Goal: Entertainment & Leisure: Consume media (video, audio)

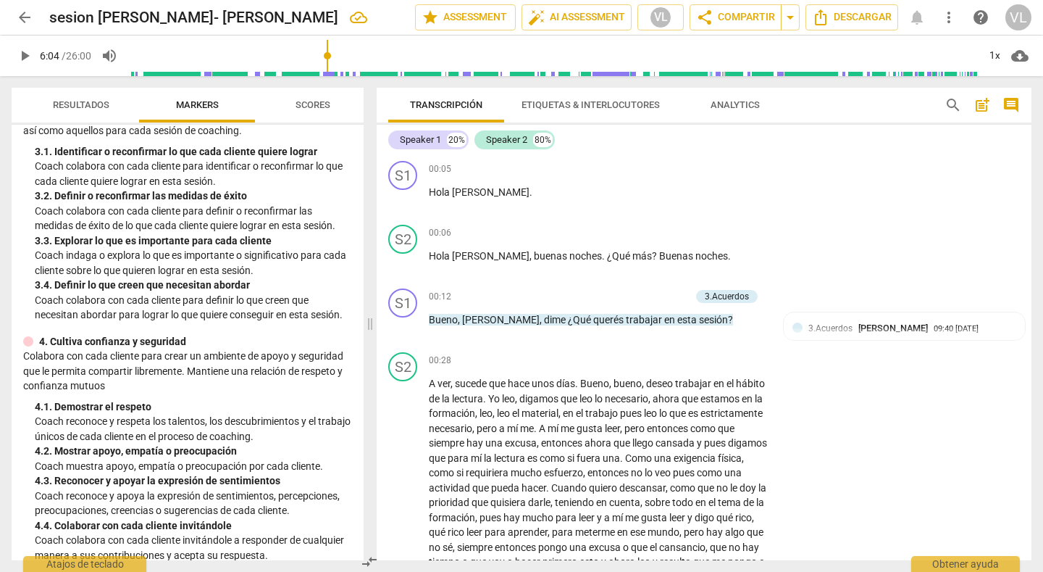
scroll to position [3566, 0]
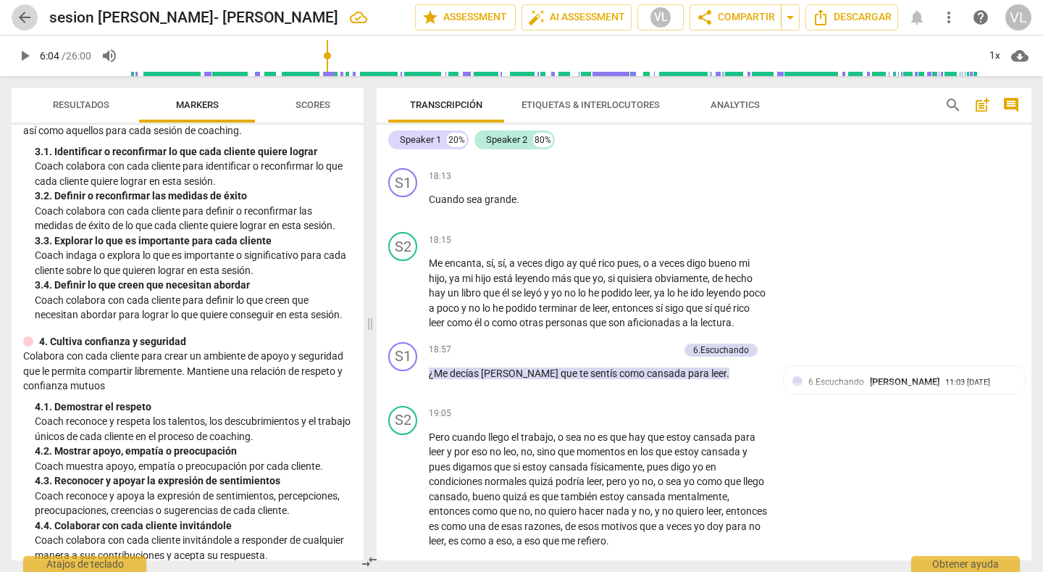
click at [24, 20] on span "arrow_back" at bounding box center [24, 17] width 17 height 17
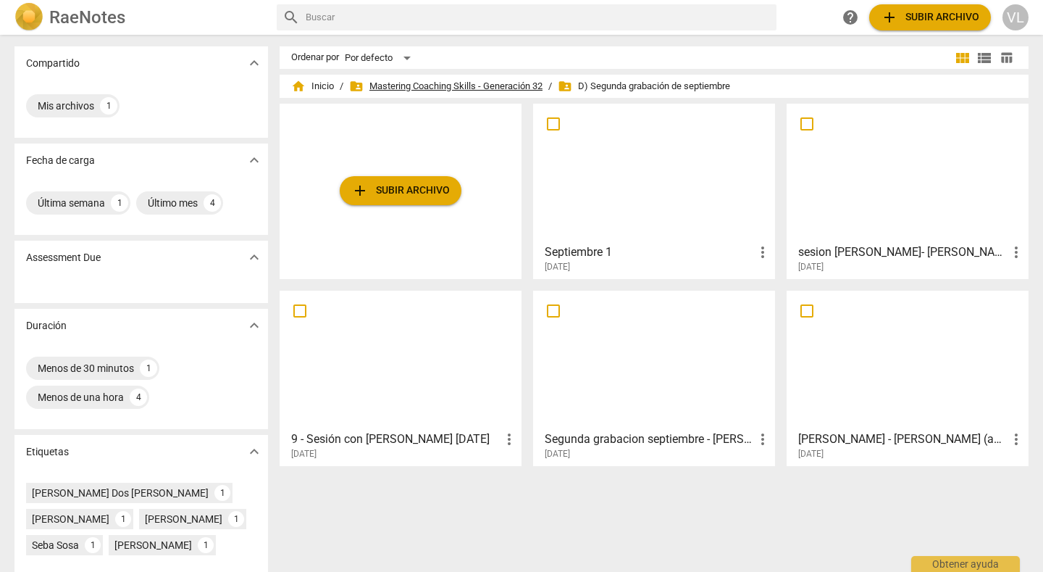
click at [490, 80] on span "folder_shared Mastering Coaching Skills - Generación 32" at bounding box center [445, 86] width 193 height 14
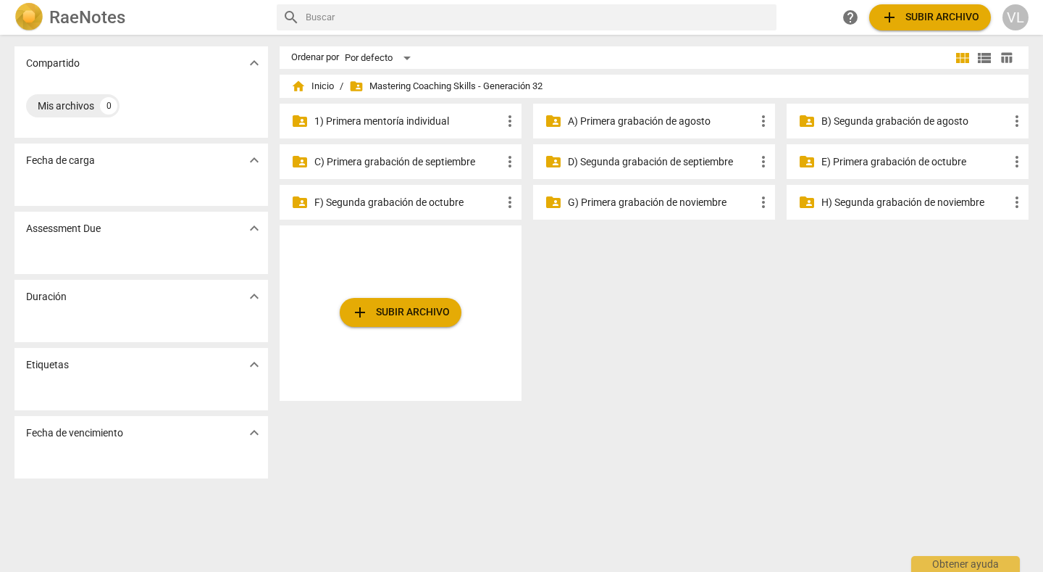
click at [845, 164] on p "E) Primera grabación de octubre" at bounding box center [914, 161] width 187 height 15
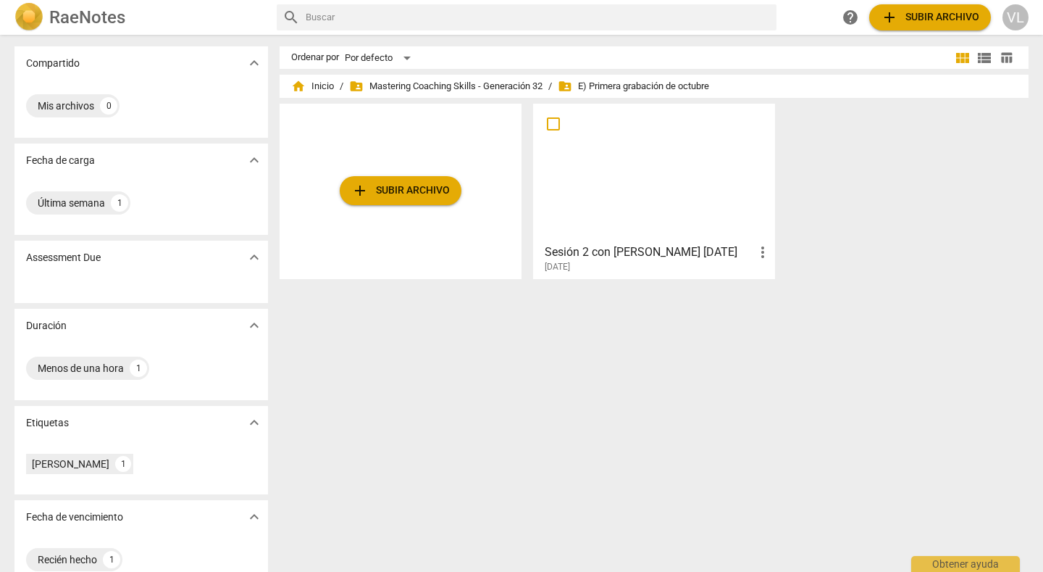
click at [688, 173] on div at bounding box center [654, 173] width 232 height 128
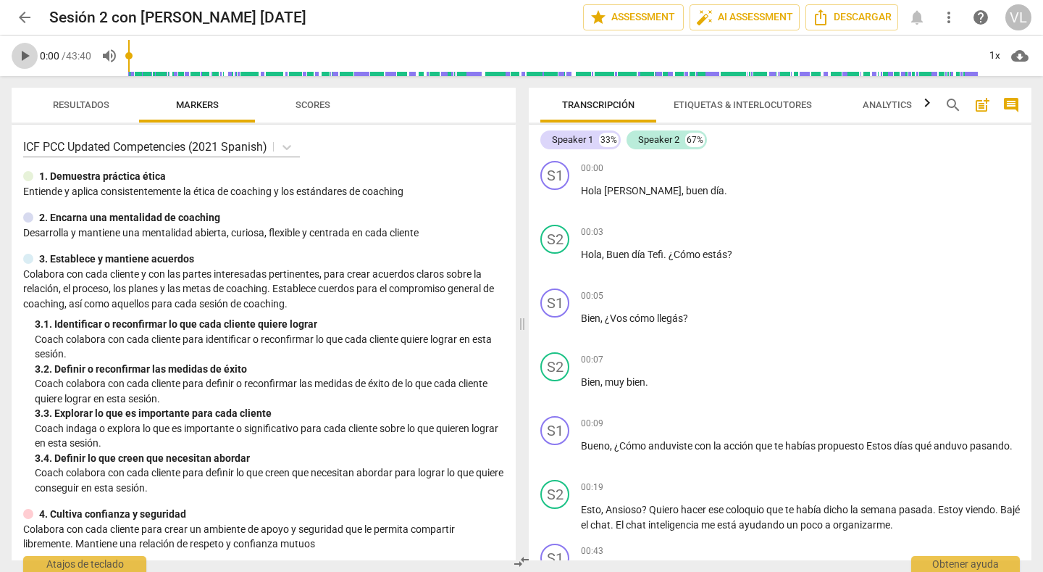
click at [22, 56] on span "play_arrow" at bounding box center [24, 55] width 17 height 17
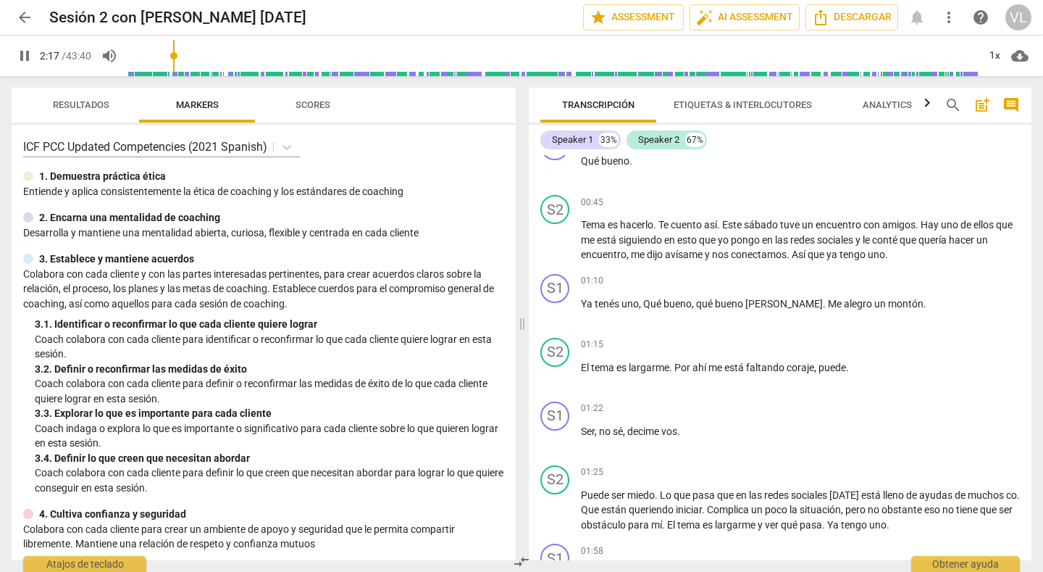
scroll to position [824, 0]
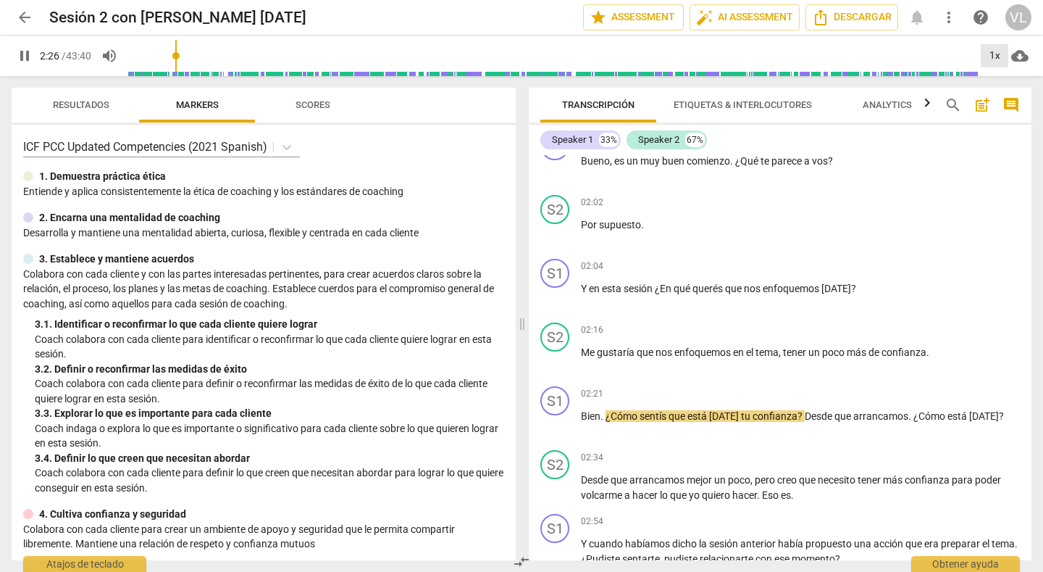
click at [1000, 54] on div "1x" at bounding box center [995, 55] width 28 height 23
click at [1004, 112] on li "1.25x" at bounding box center [1005, 113] width 49 height 28
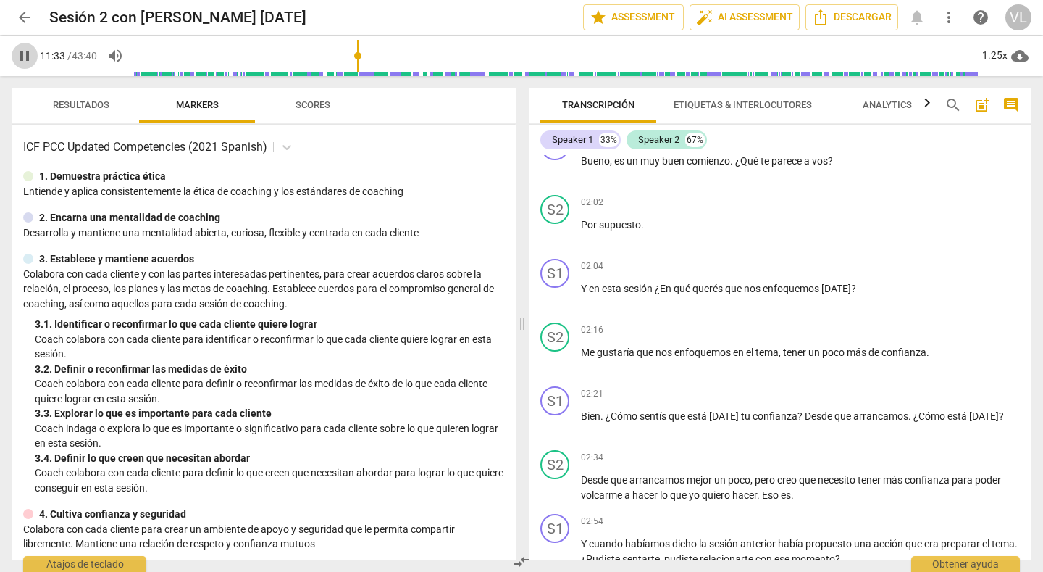
click at [25, 55] on span "pause" at bounding box center [24, 55] width 17 height 17
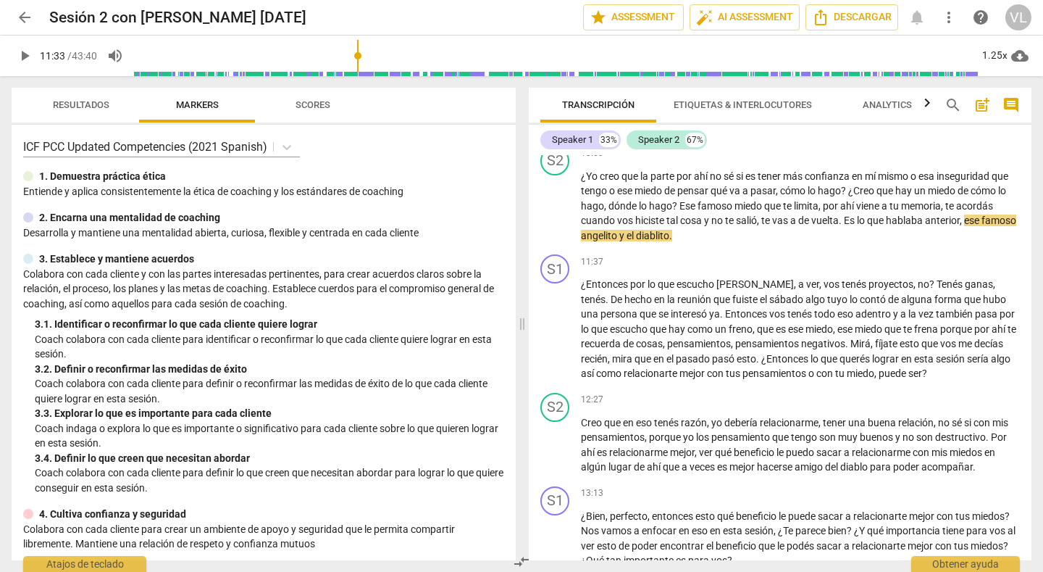
type input "694"
